Goal: Task Accomplishment & Management: Manage account settings

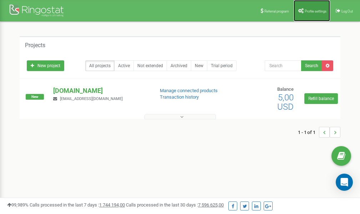
click at [312, 12] on span "Profile settings" at bounding box center [316, 11] width 22 height 4
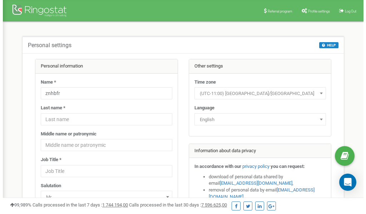
scroll to position [36, 0]
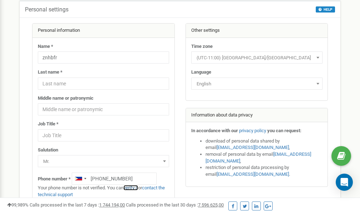
click at [134, 188] on link "verify it" at bounding box center [131, 187] width 15 height 5
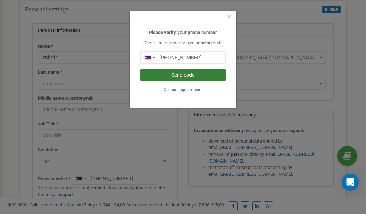
click at [184, 74] on button "Send code" at bounding box center [182, 75] width 85 height 12
